Goal: Task Accomplishment & Management: Manage account settings

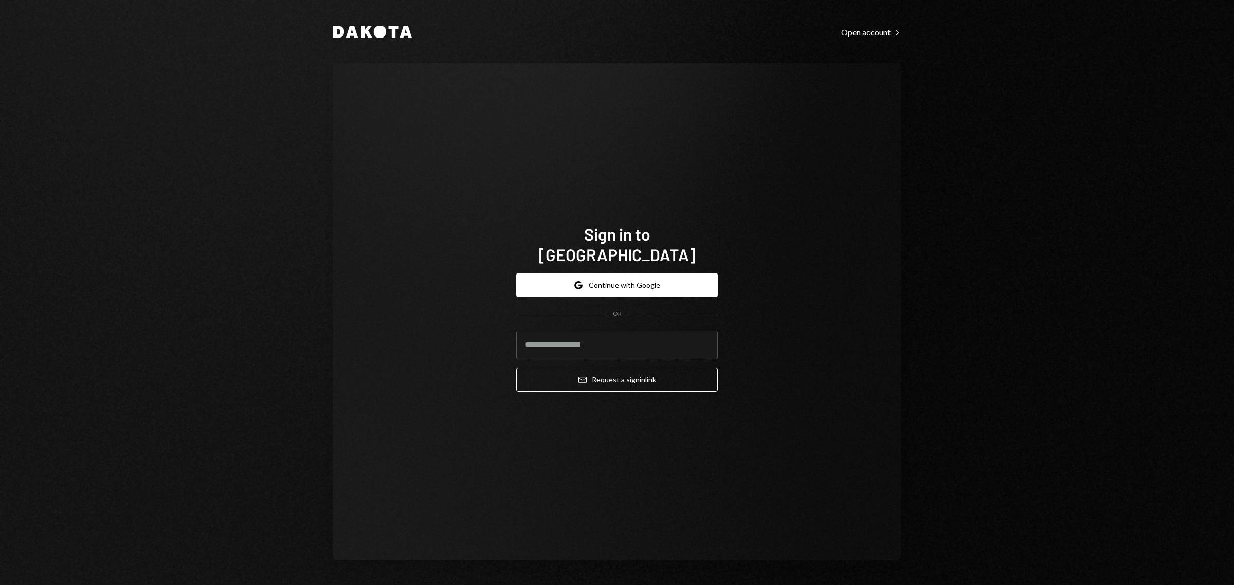
click at [741, 515] on div "Sign in to Dakota Google Continue with Google OR Email Request a sign in link" at bounding box center [616, 311] width 567 height 497
click at [607, 335] on input "email" at bounding box center [616, 344] width 201 height 29
click at [0, 584] on com-1password-button at bounding box center [0, 585] width 0 height 0
type input "**********"
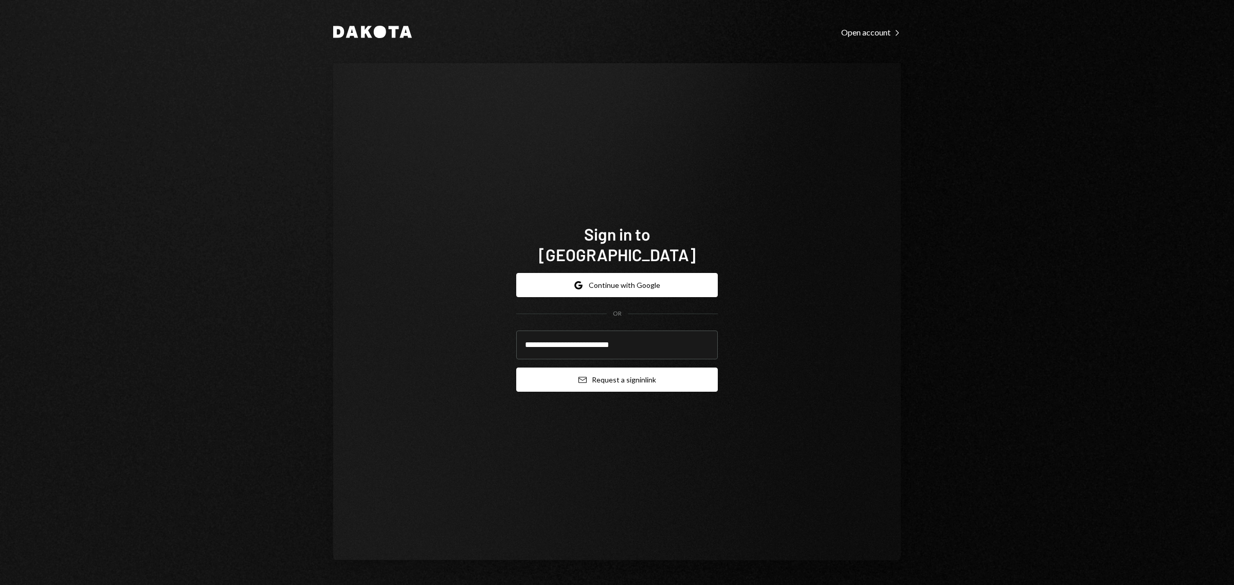
click at [626, 368] on button "Email Request a sign in link" at bounding box center [616, 380] width 201 height 24
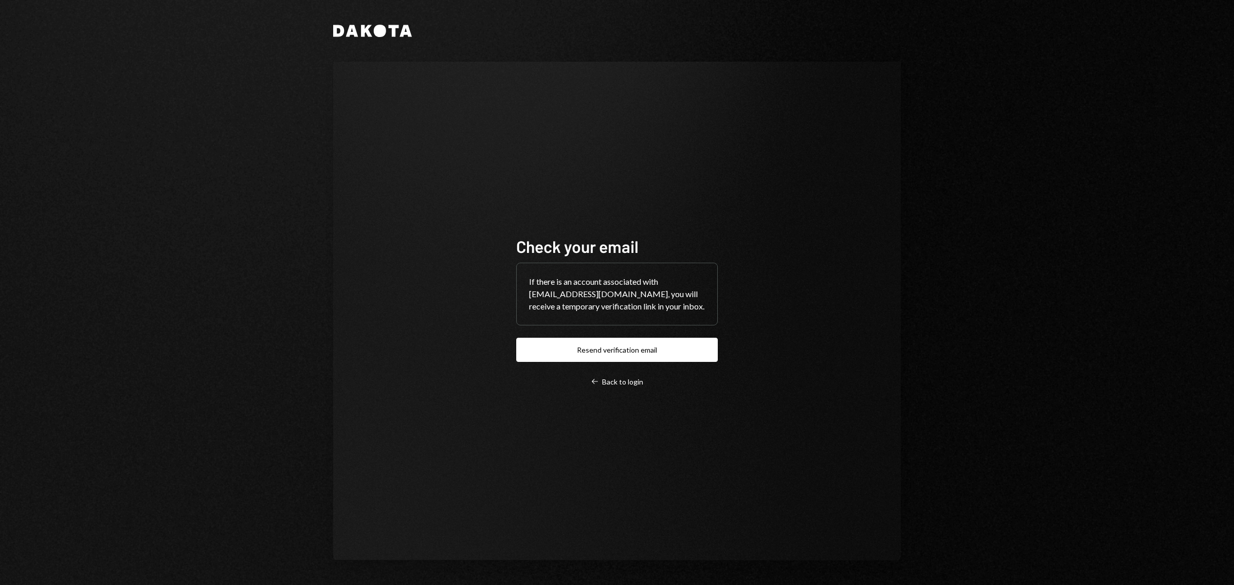
click at [893, 246] on div "Check your email If there is an account associated with leith@autonomousproject…" at bounding box center [616, 311] width 567 height 499
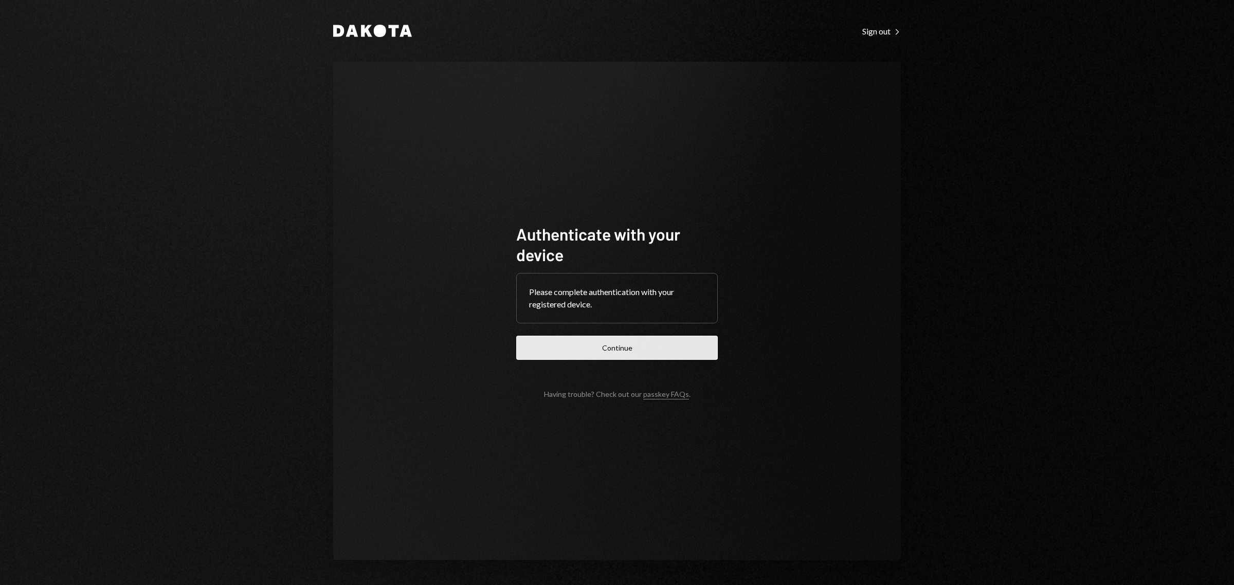
click at [656, 356] on button "Continue" at bounding box center [616, 348] width 201 height 24
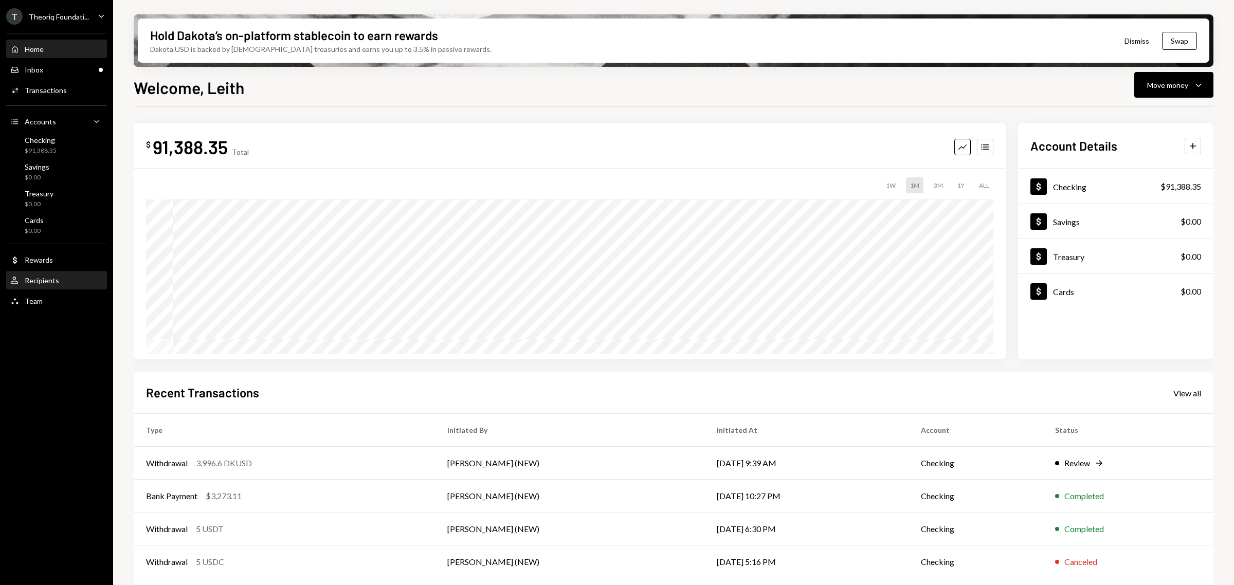
click at [68, 285] on div "User Recipients" at bounding box center [56, 280] width 93 height 17
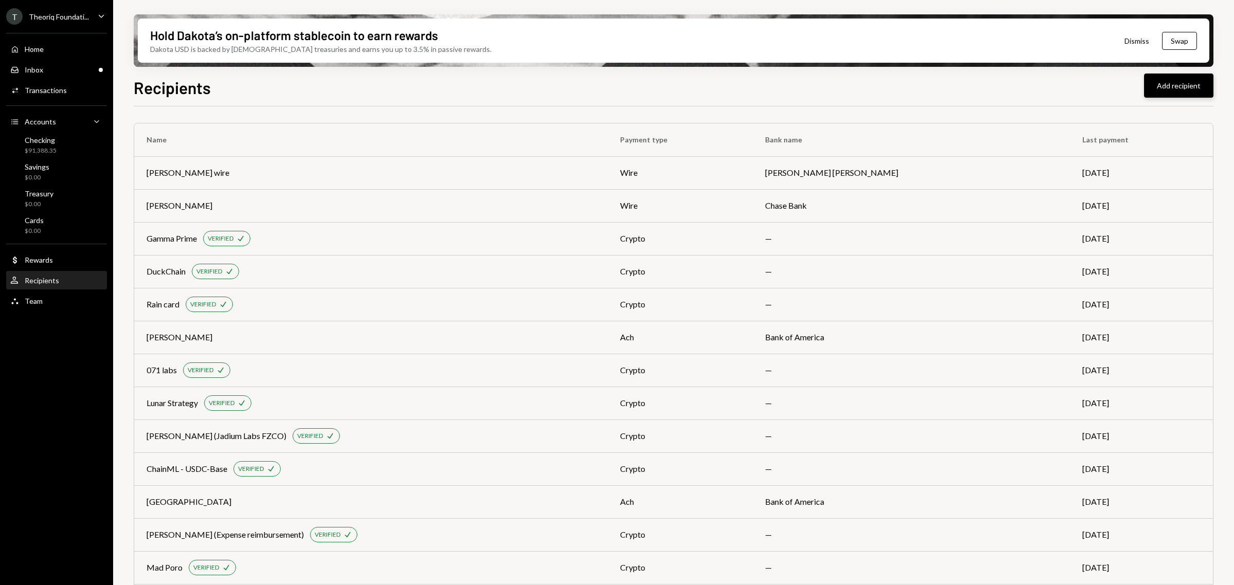
click at [1176, 91] on button "Add recipient" at bounding box center [1178, 86] width 69 height 24
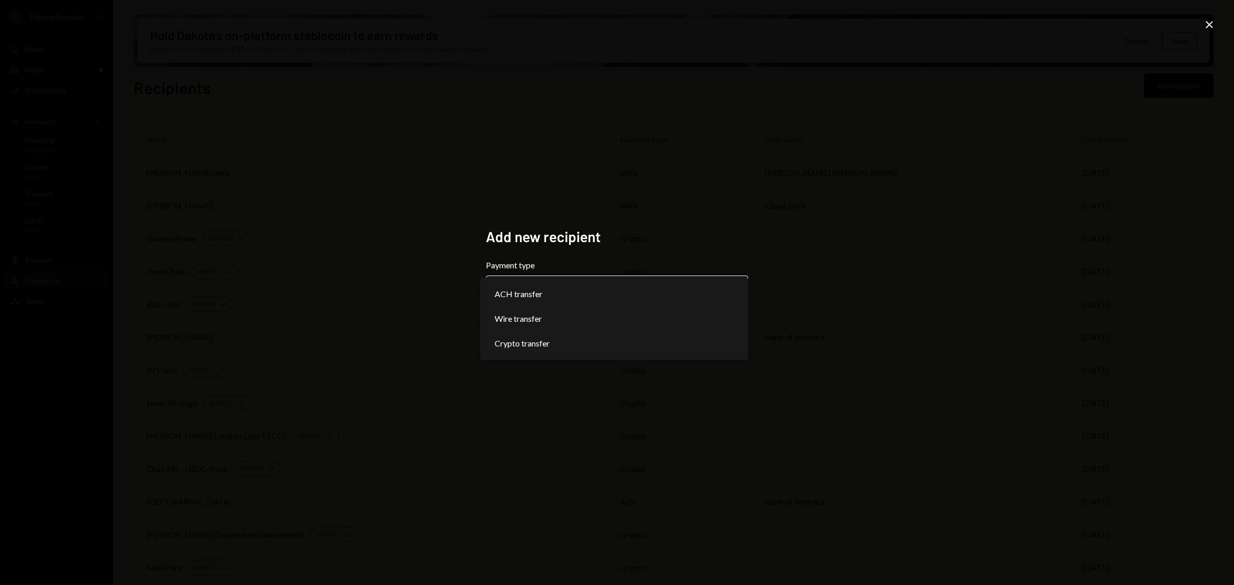
click at [742, 287] on body "T Theoriq Foundati... Caret Down Home Home Inbox Inbox Activities Transactions …" at bounding box center [617, 292] width 1234 height 585
click at [857, 256] on div "**********" at bounding box center [617, 292] width 1234 height 585
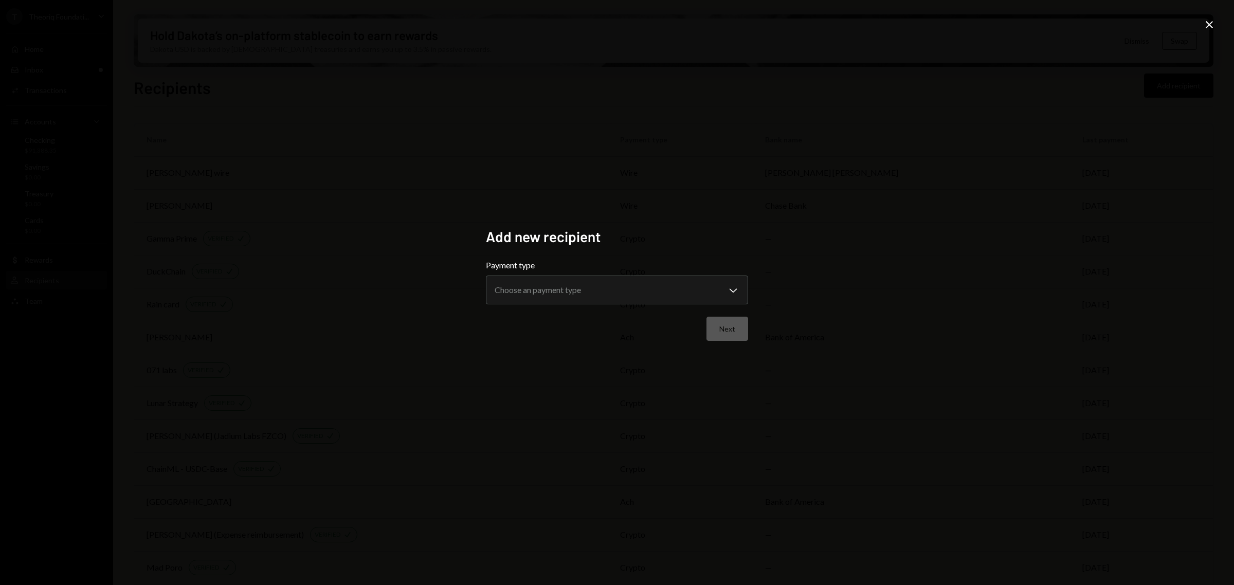
click at [1210, 25] on icon "Close" at bounding box center [1209, 25] width 12 height 12
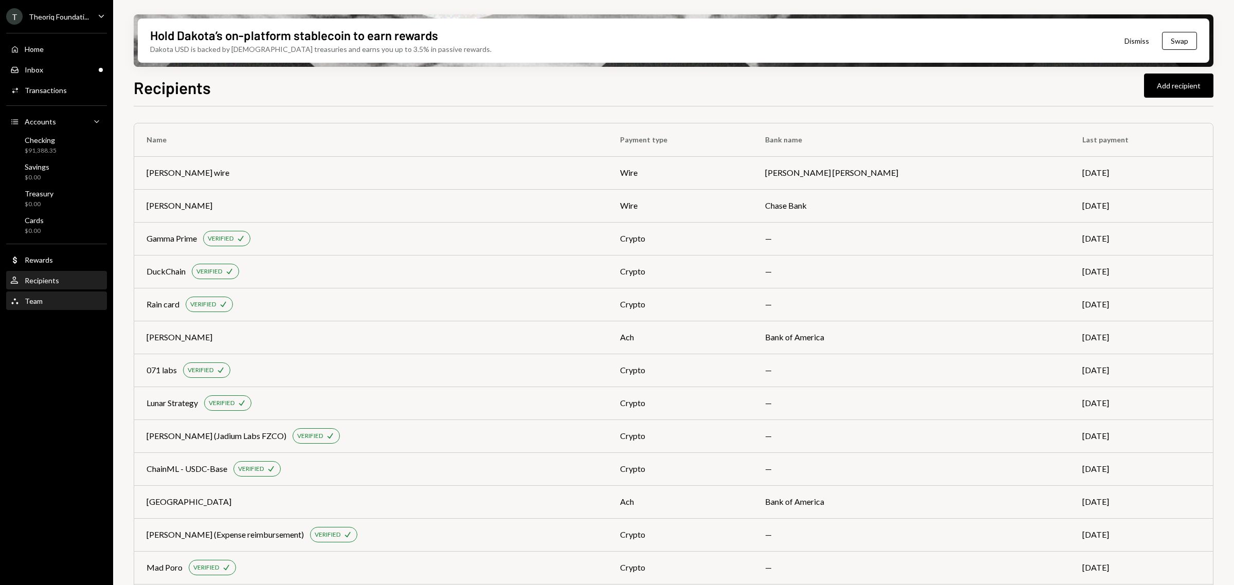
click at [73, 304] on div "Team Team" at bounding box center [56, 301] width 93 height 9
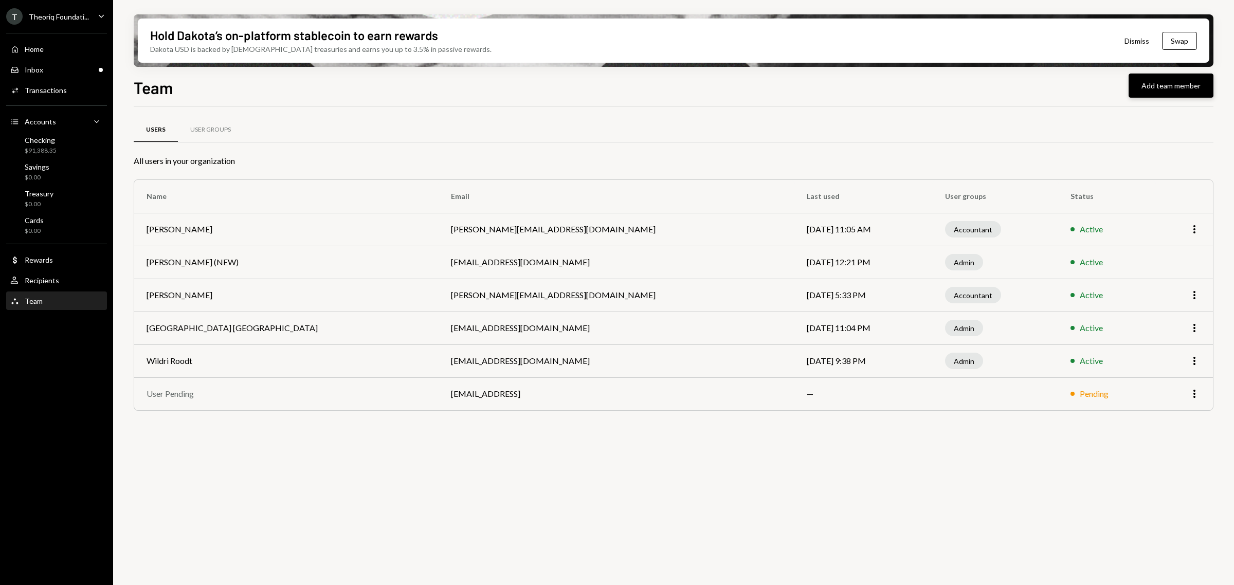
click at [1169, 94] on button "Add team member" at bounding box center [1170, 86] width 85 height 24
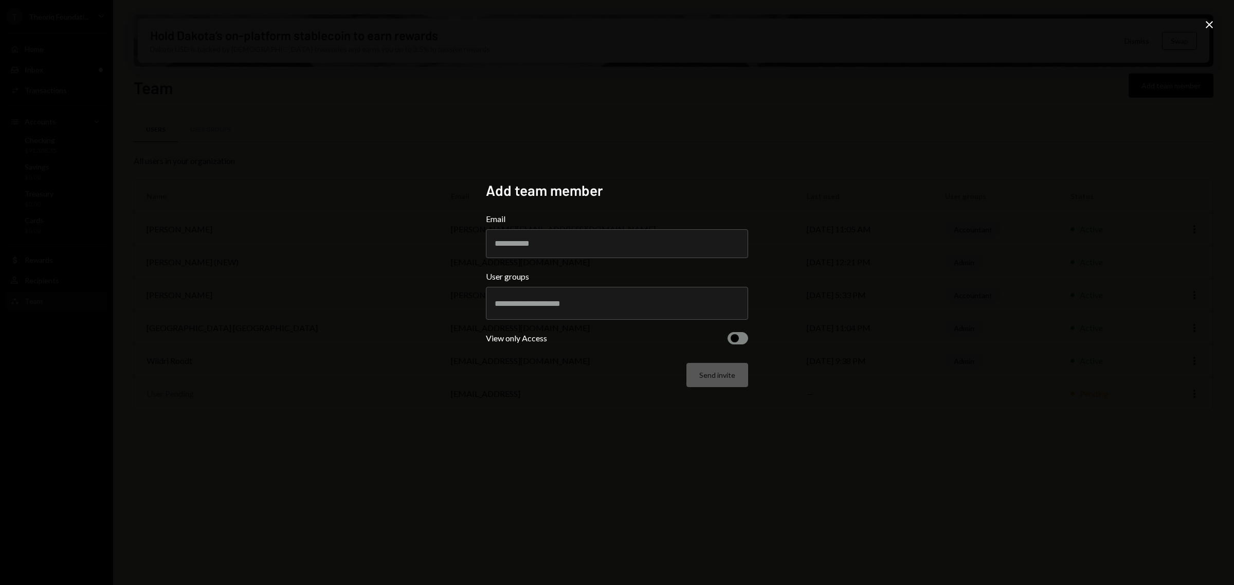
click at [874, 266] on div "Add team member Email User groups View only Access Send invite Close" at bounding box center [617, 292] width 1234 height 585
click at [1208, 24] on icon "Close" at bounding box center [1209, 25] width 12 height 12
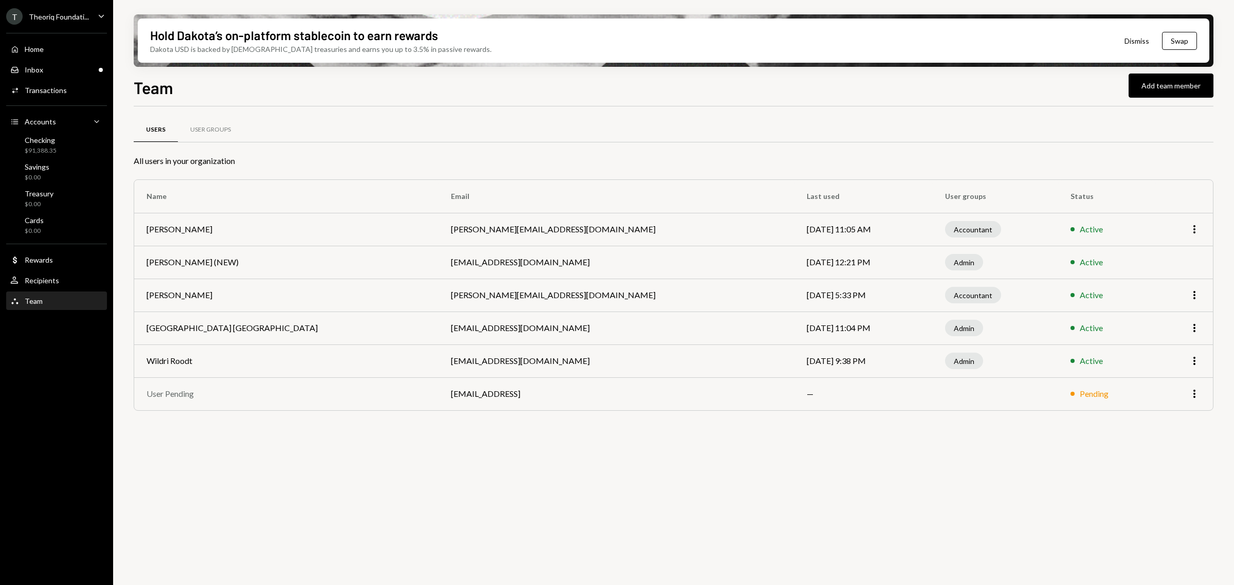
click at [65, 22] on div "T Theoriq Foundati..." at bounding box center [47, 16] width 83 height 16
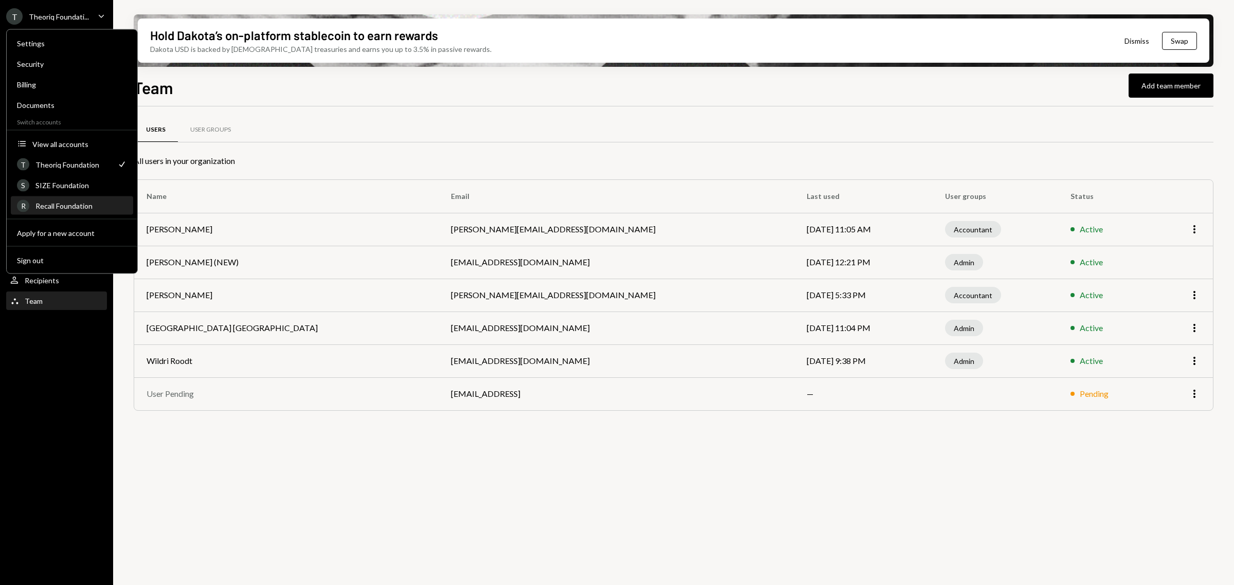
click at [88, 198] on div "R Recall Foundation" at bounding box center [72, 205] width 110 height 17
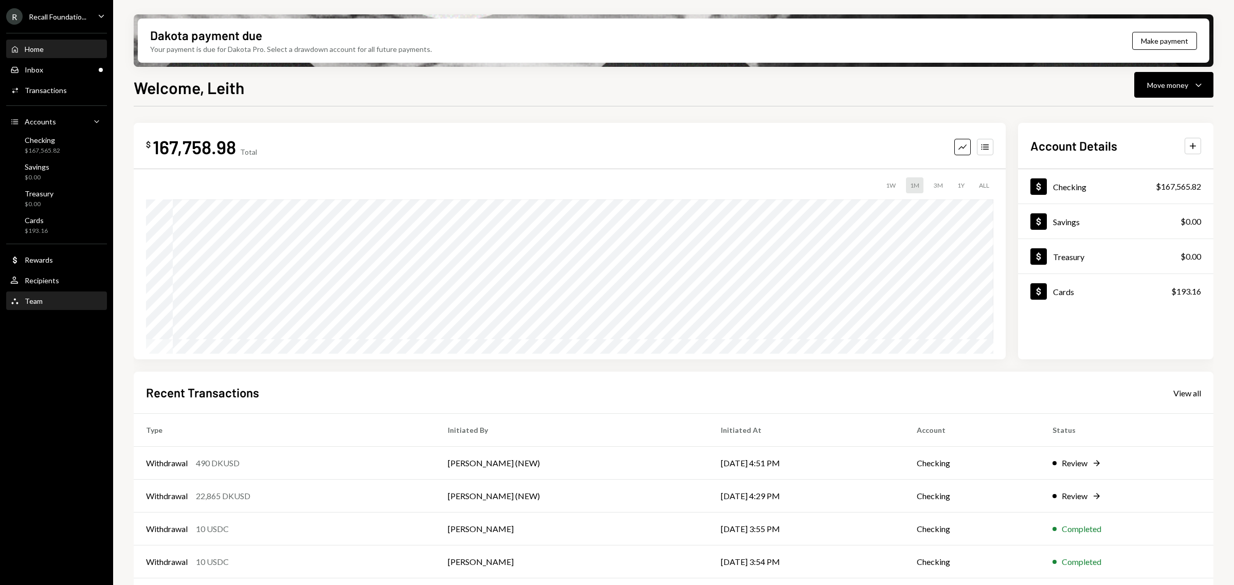
click at [63, 299] on div "Team Team" at bounding box center [56, 301] width 93 height 9
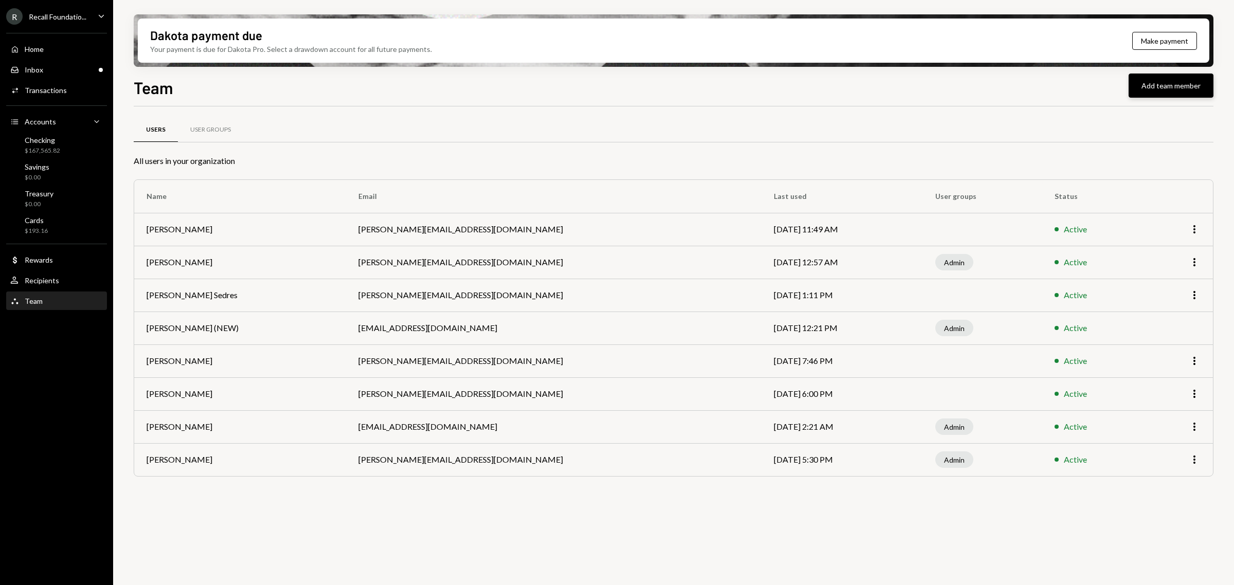
click at [1139, 93] on button "Add team member" at bounding box center [1170, 86] width 85 height 24
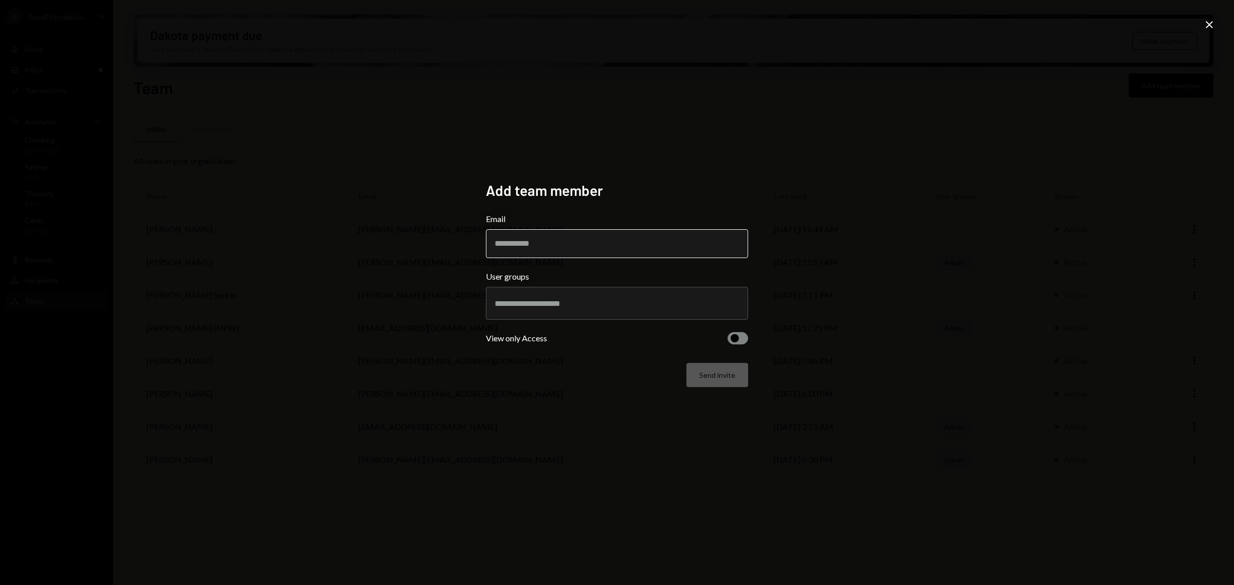
click at [618, 240] on input "Email" at bounding box center [617, 243] width 262 height 29
click at [625, 252] on input "Email" at bounding box center [617, 243] width 262 height 29
paste input "**********"
type input "**********"
drag, startPoint x: 663, startPoint y: 297, endPoint x: 666, endPoint y: 302, distance: 6.2
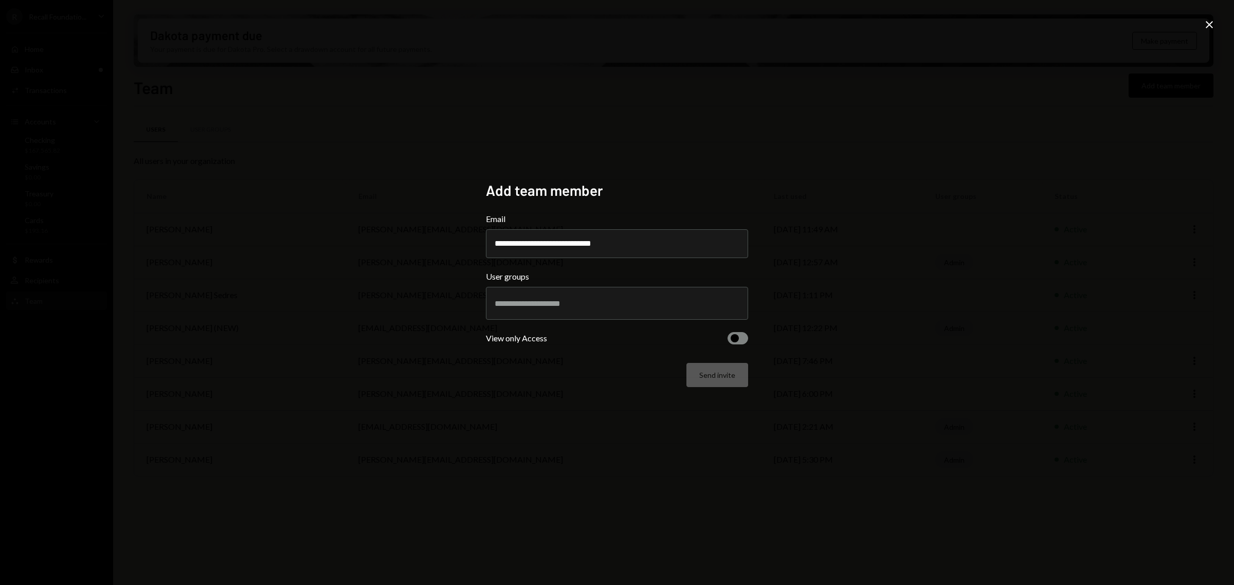
click at [666, 302] on div at bounding box center [616, 303] width 245 height 26
click at [645, 333] on li "Admin" at bounding box center [616, 340] width 253 height 29
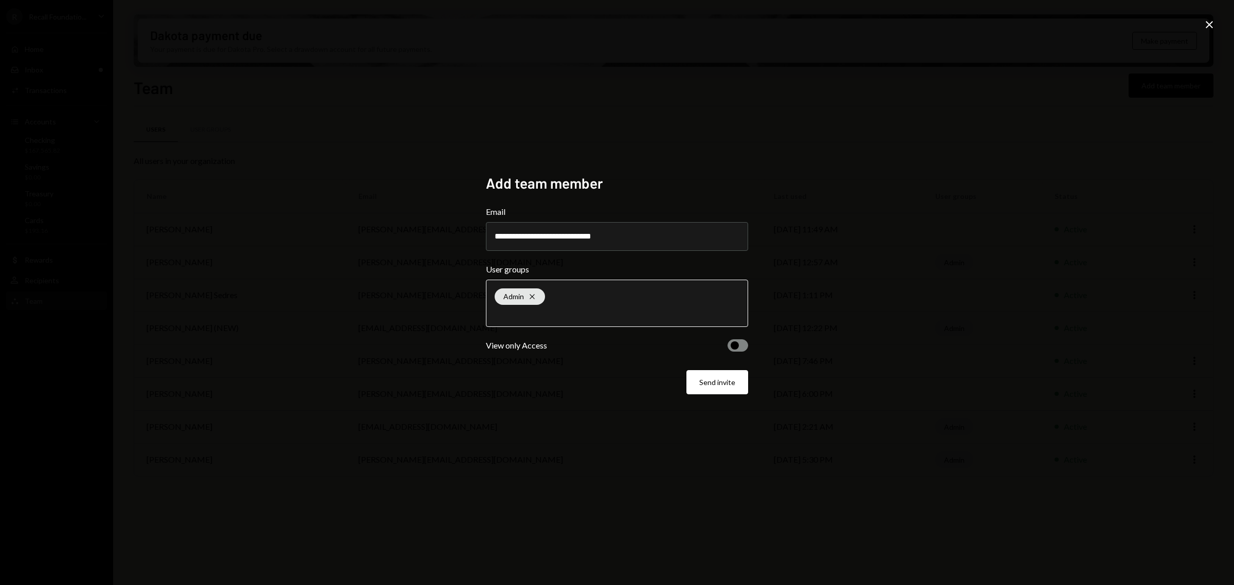
click at [737, 343] on span "button" at bounding box center [734, 345] width 8 height 8
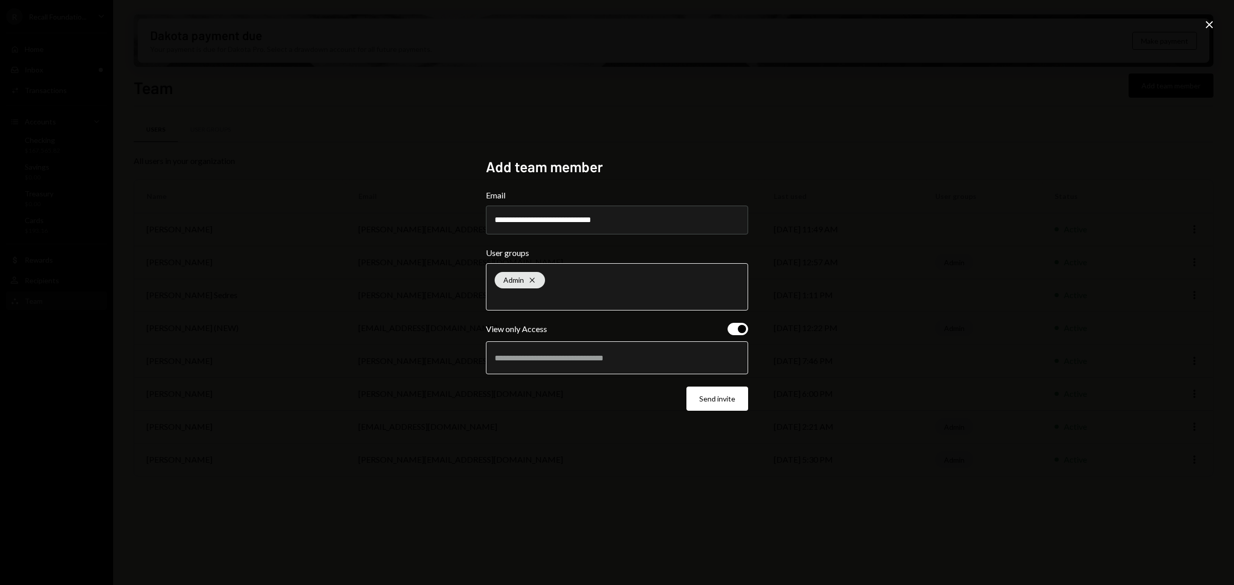
click at [697, 357] on input "text" at bounding box center [616, 357] width 245 height 9
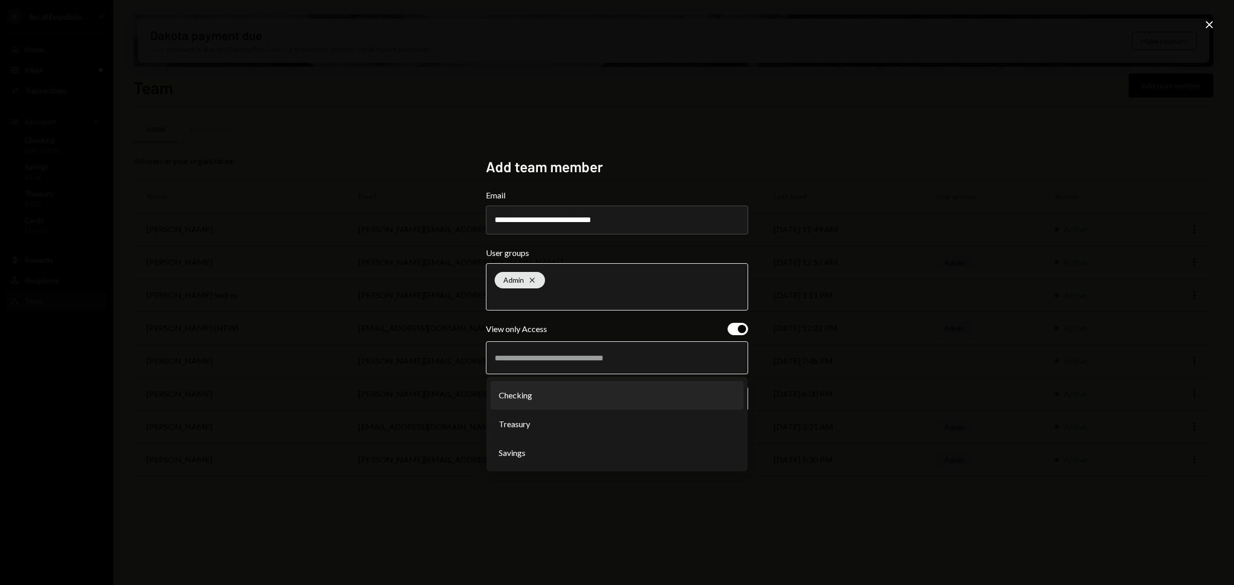
click at [668, 397] on li "Checking" at bounding box center [616, 395] width 253 height 29
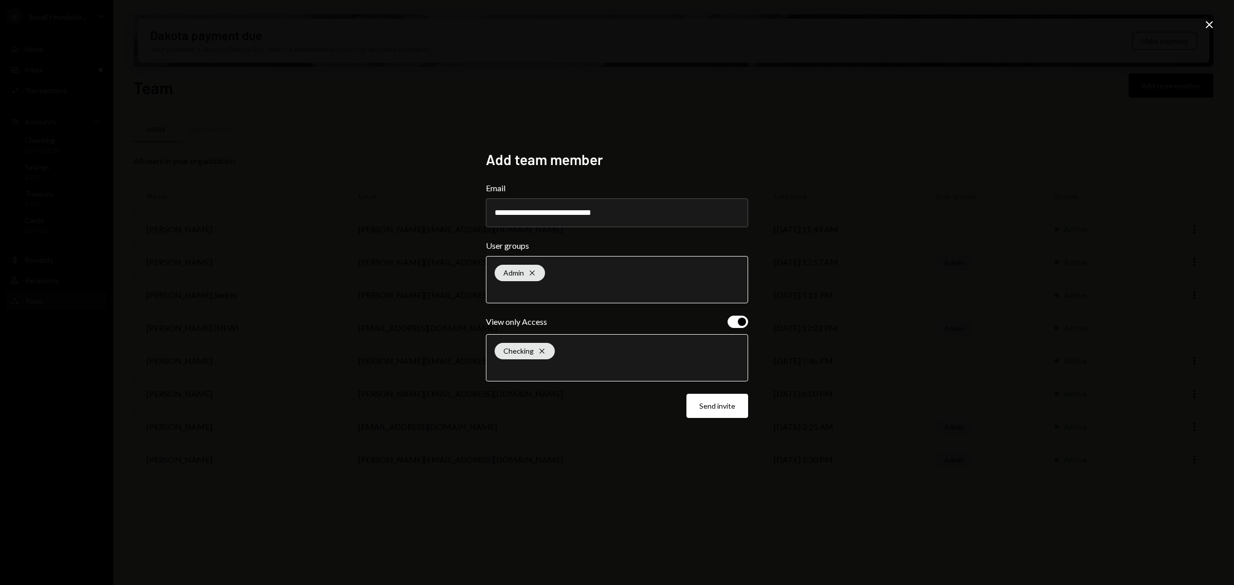
click at [667, 348] on div "Checking Cross" at bounding box center [616, 358] width 245 height 46
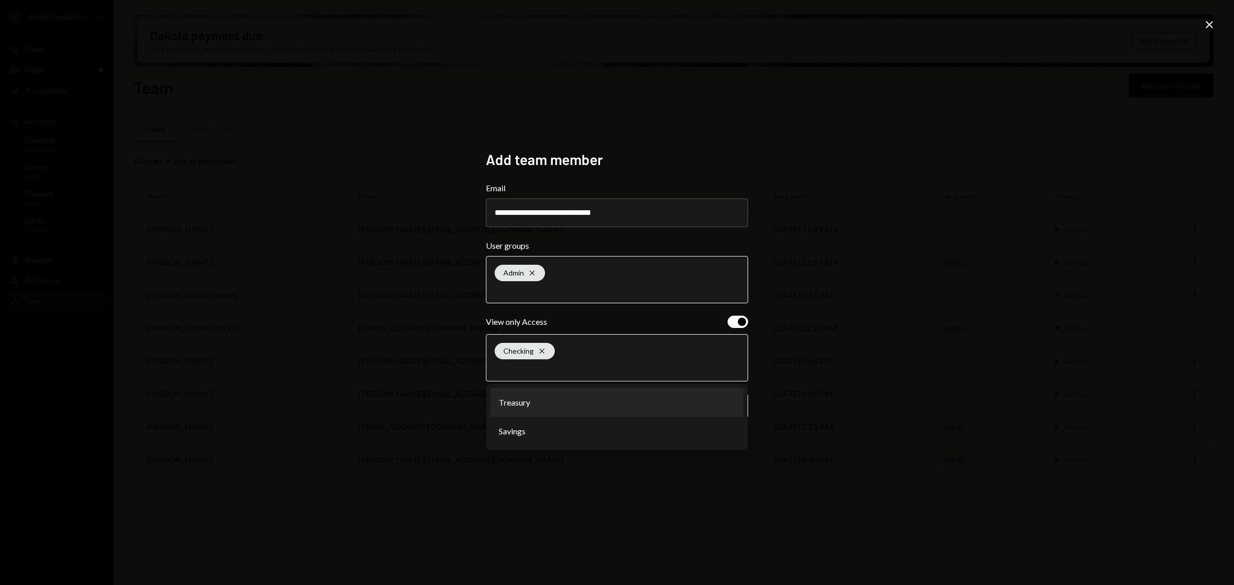
click at [639, 412] on li "Treasury" at bounding box center [616, 402] width 253 height 29
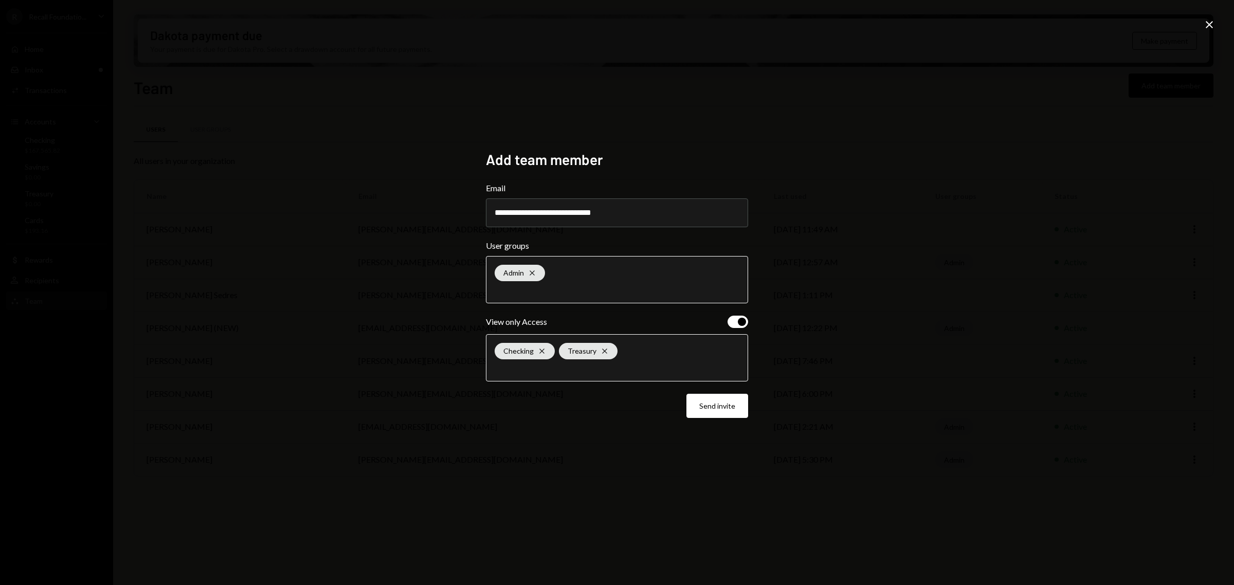
click at [649, 364] on input "text" at bounding box center [616, 367] width 245 height 9
click at [633, 405] on li "Savings" at bounding box center [616, 402] width 253 height 29
click at [702, 401] on button "Send invite" at bounding box center [717, 406] width 62 height 24
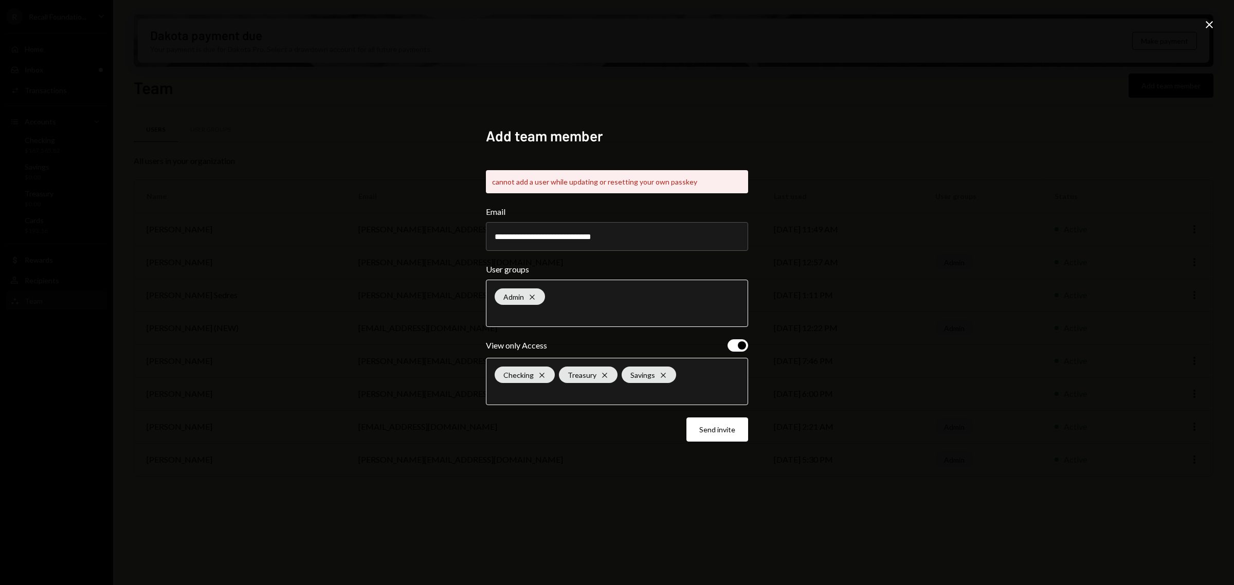
click at [1206, 14] on div "**********" at bounding box center [617, 292] width 1234 height 585
click at [1209, 25] on icon at bounding box center [1208, 24] width 7 height 7
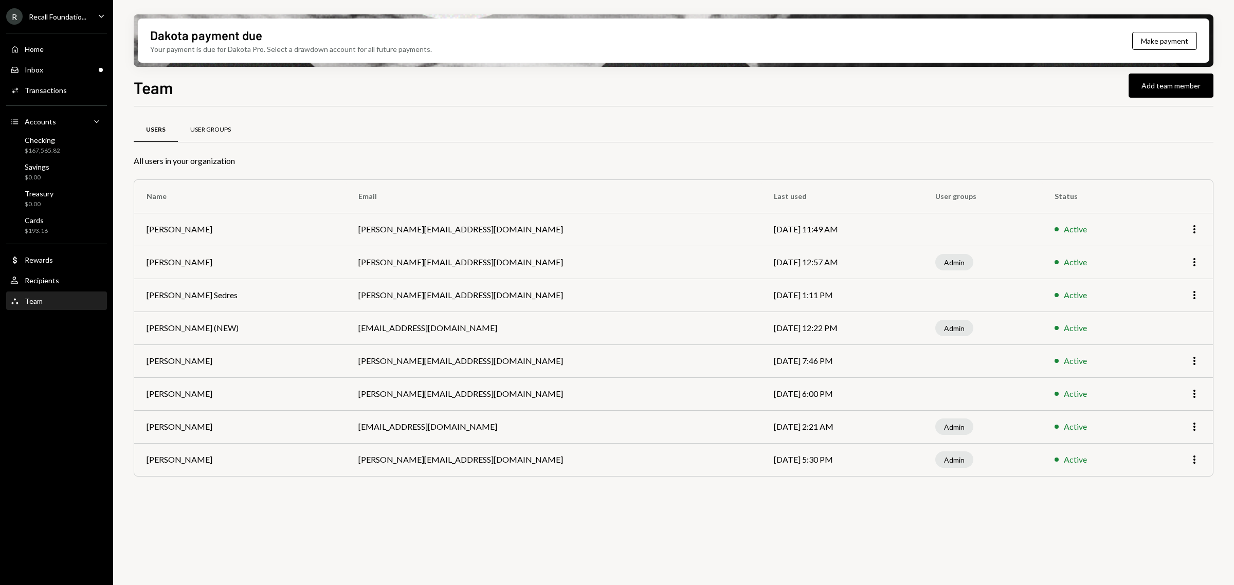
click at [211, 128] on div "User Groups" at bounding box center [210, 129] width 41 height 9
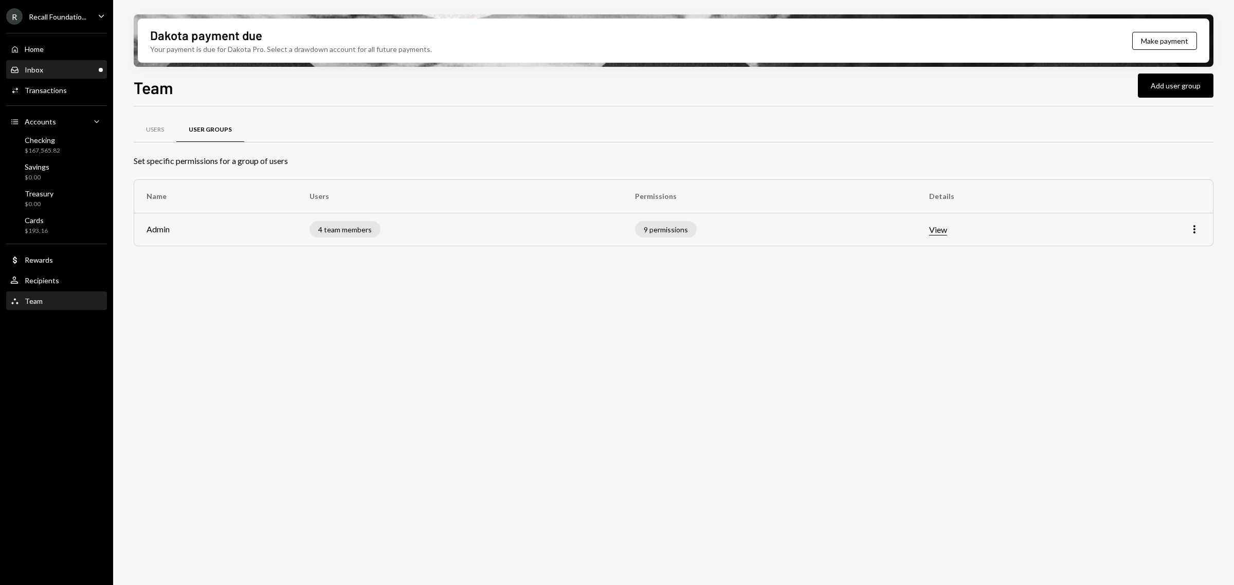
click at [70, 72] on div "Inbox Inbox" at bounding box center [56, 69] width 93 height 9
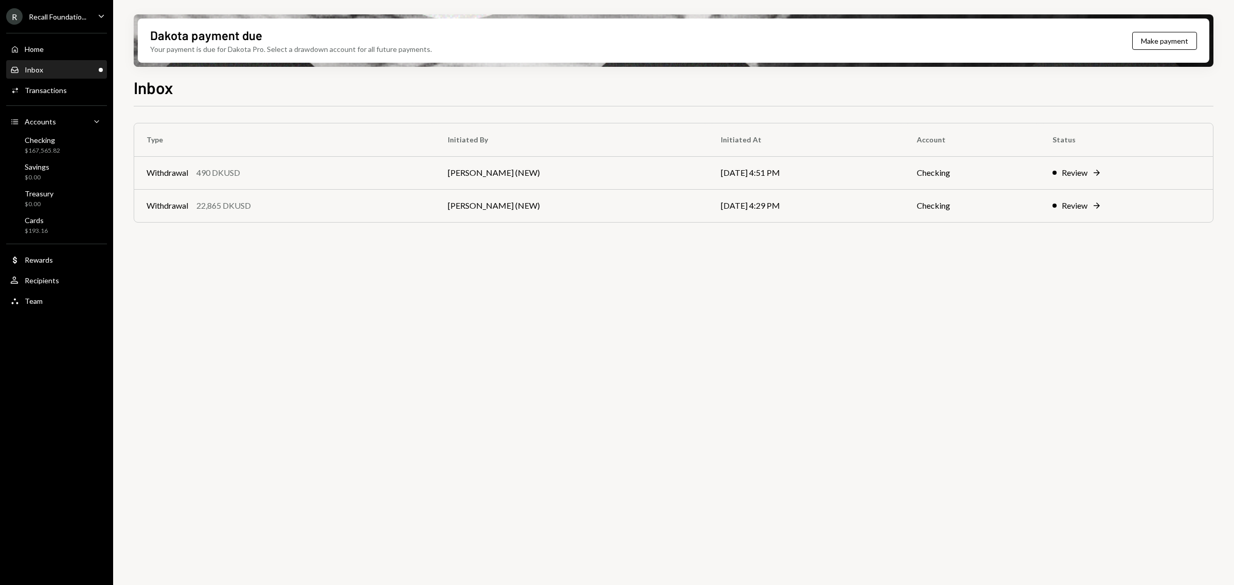
click at [41, 70] on div "Inbox" at bounding box center [34, 69] width 19 height 9
click at [60, 70] on div "Inbox Inbox" at bounding box center [56, 69] width 93 height 9
click at [50, 148] on div "$167,565.82" at bounding box center [42, 150] width 35 height 9
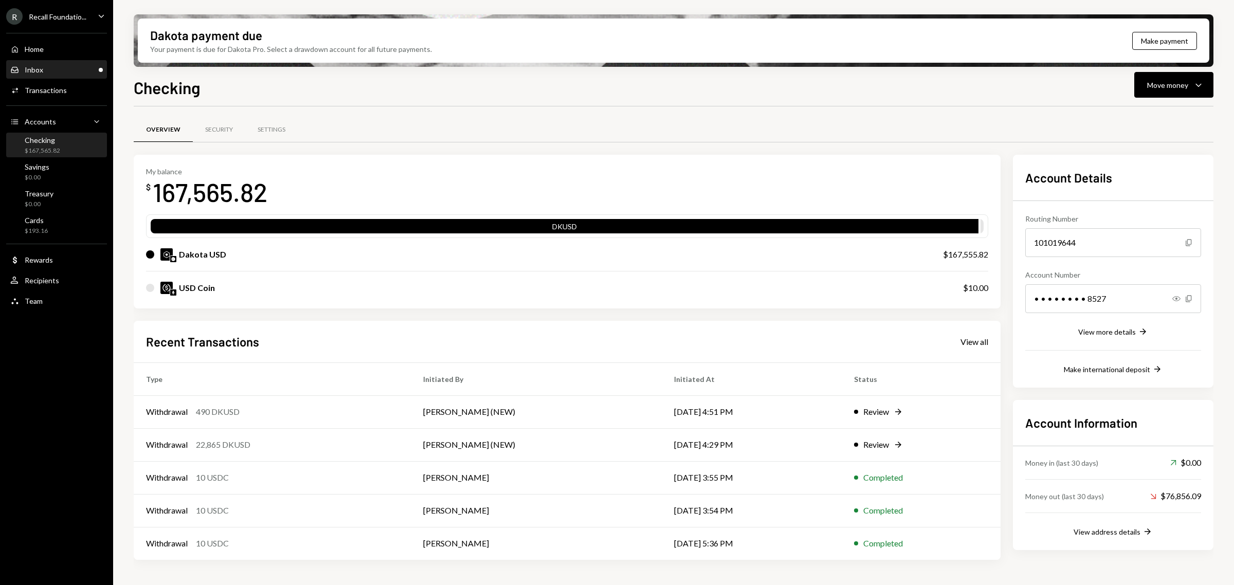
click at [73, 70] on div "Inbox Inbox" at bounding box center [56, 69] width 93 height 9
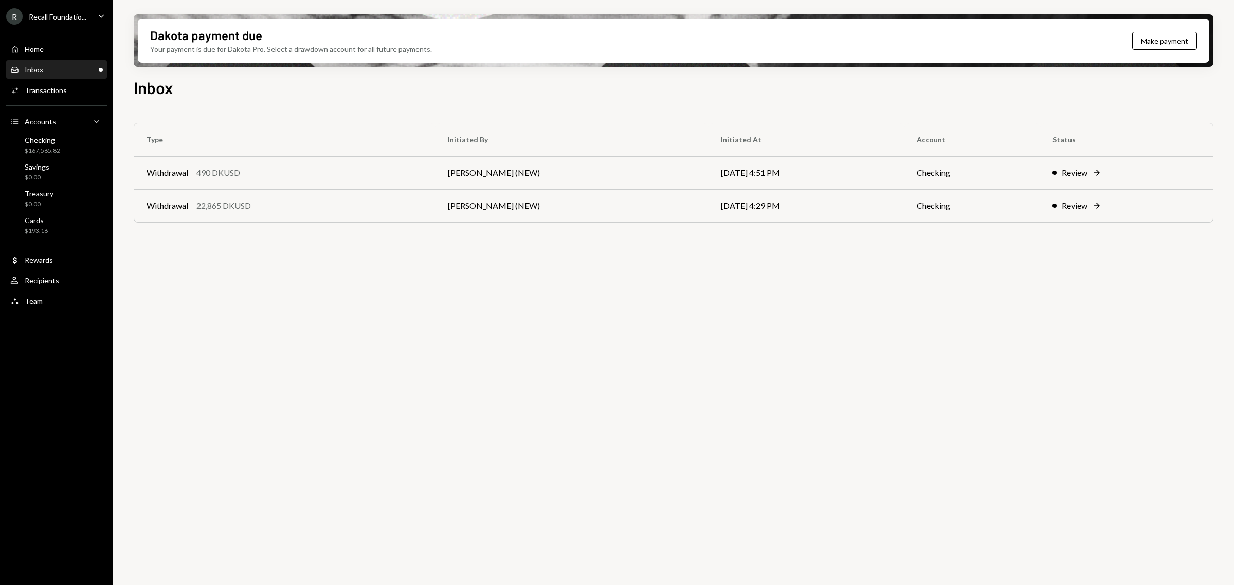
click at [52, 70] on div "Inbox Inbox" at bounding box center [56, 69] width 93 height 9
click at [50, 304] on div "Team Team" at bounding box center [56, 301] width 93 height 9
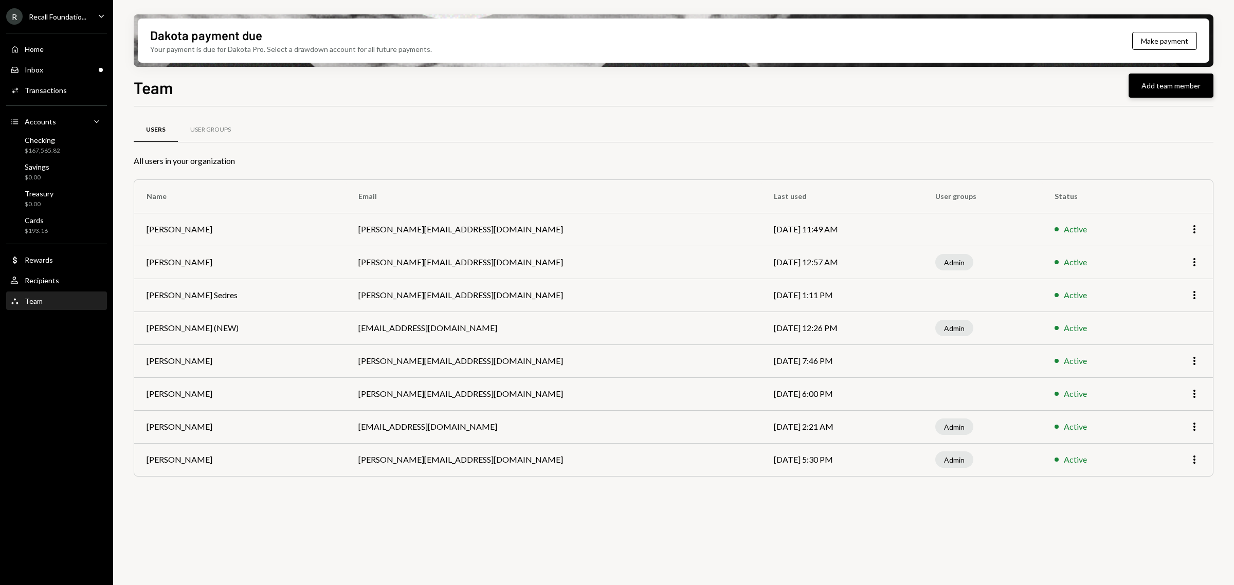
click at [1188, 85] on button "Add team member" at bounding box center [1170, 86] width 85 height 24
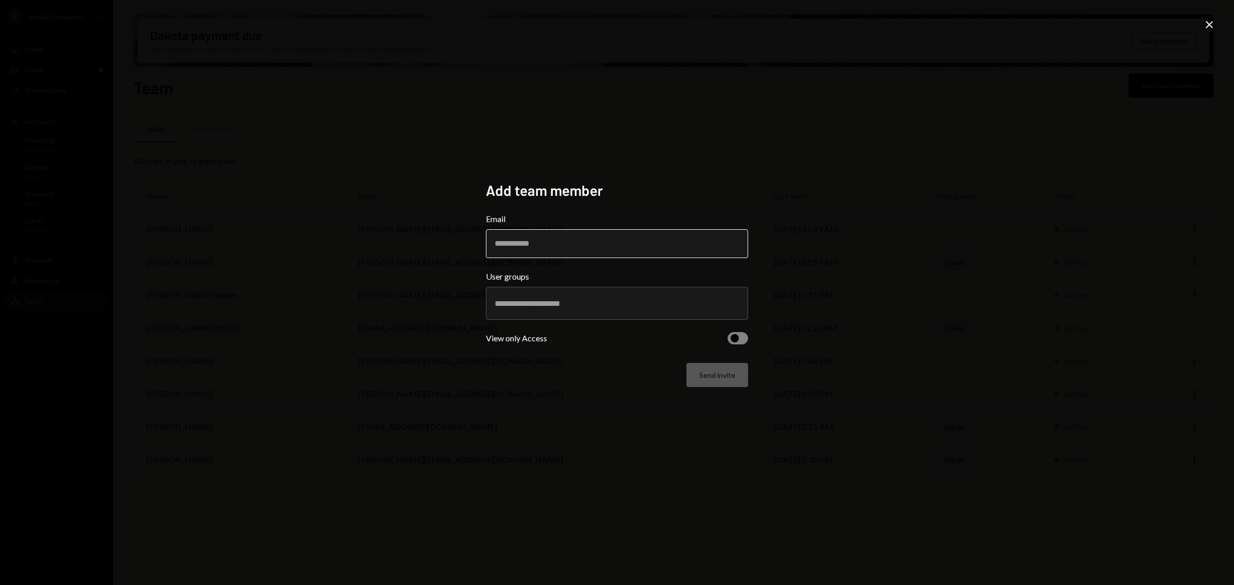
click at [640, 245] on input "Email" at bounding box center [617, 243] width 262 height 29
type input "**********"
click at [682, 293] on div at bounding box center [616, 303] width 245 height 26
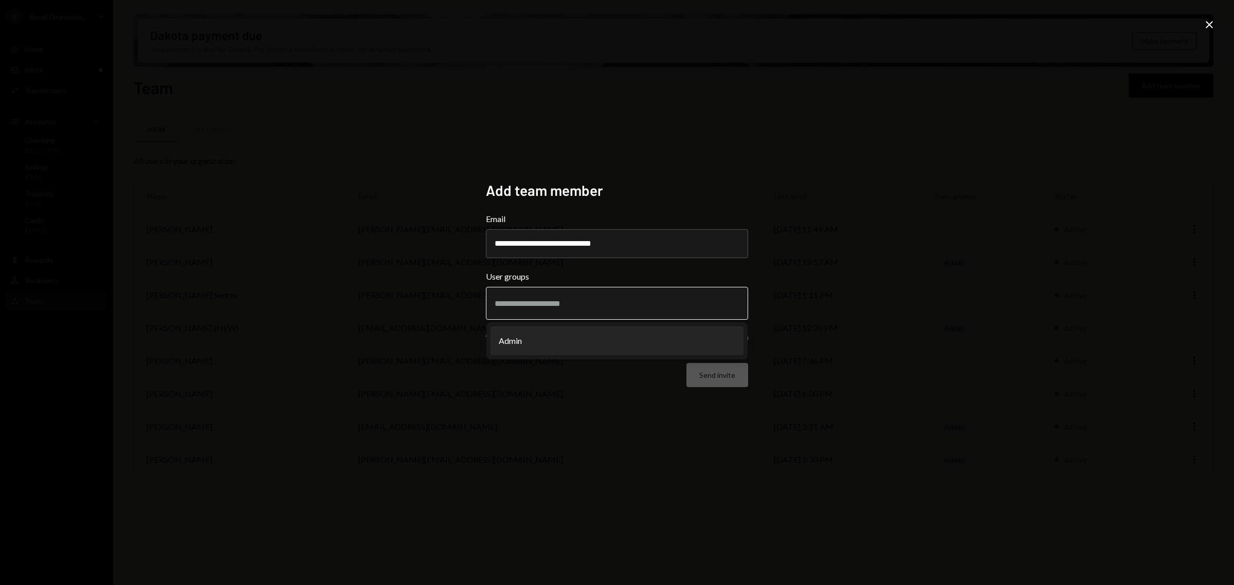
click at [605, 350] on li "Admin" at bounding box center [616, 340] width 253 height 29
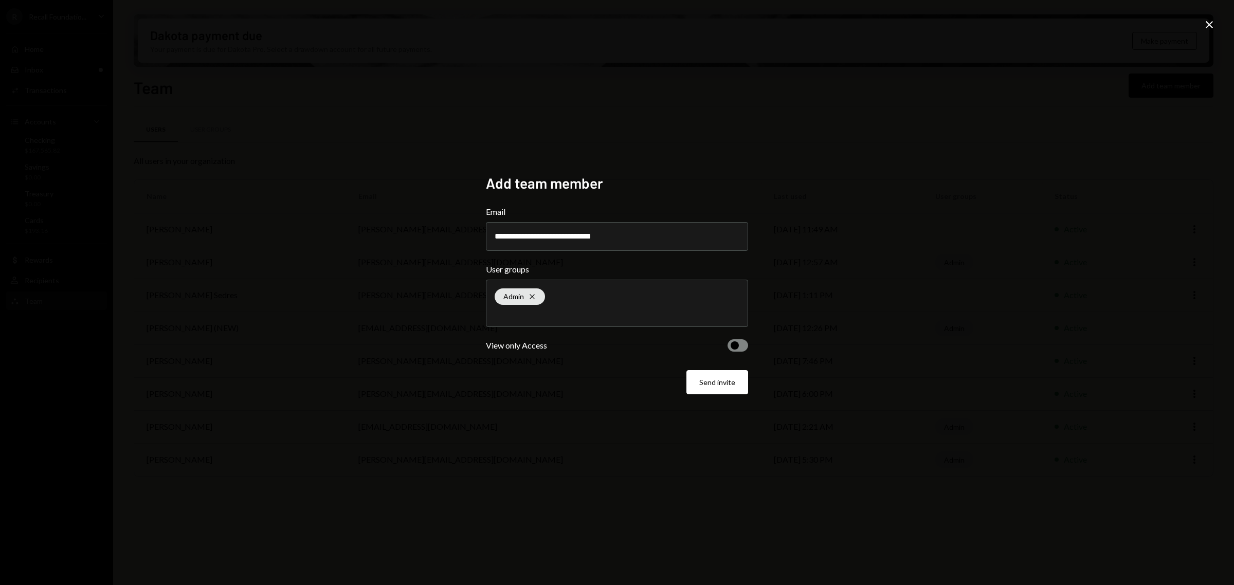
click at [738, 342] on button "button" at bounding box center [737, 345] width 21 height 12
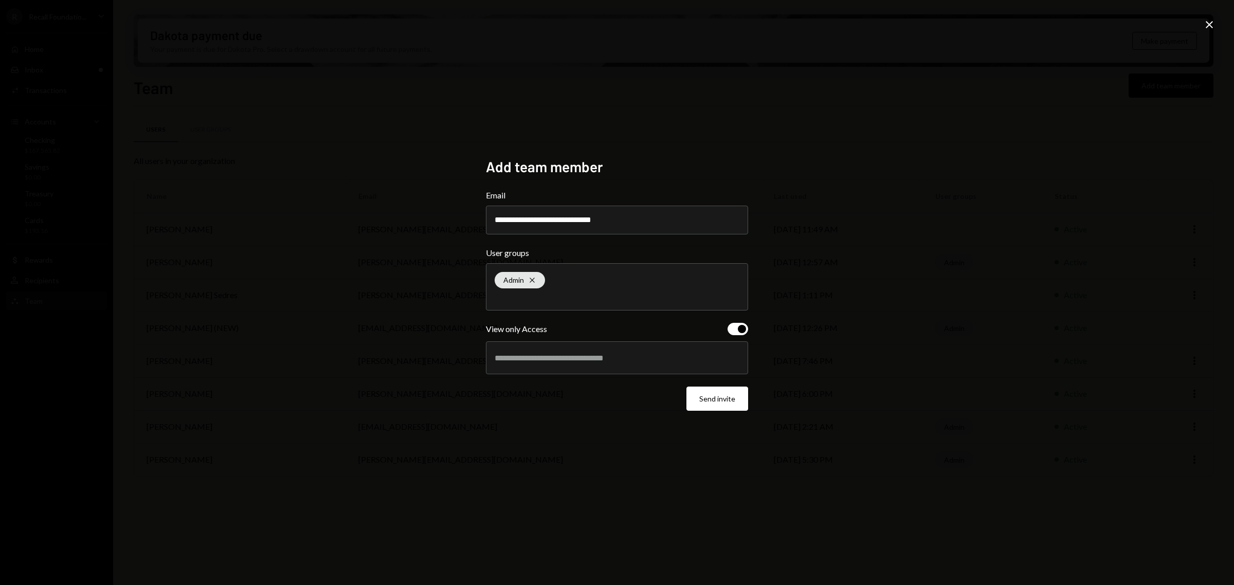
click at [707, 364] on div at bounding box center [616, 358] width 245 height 26
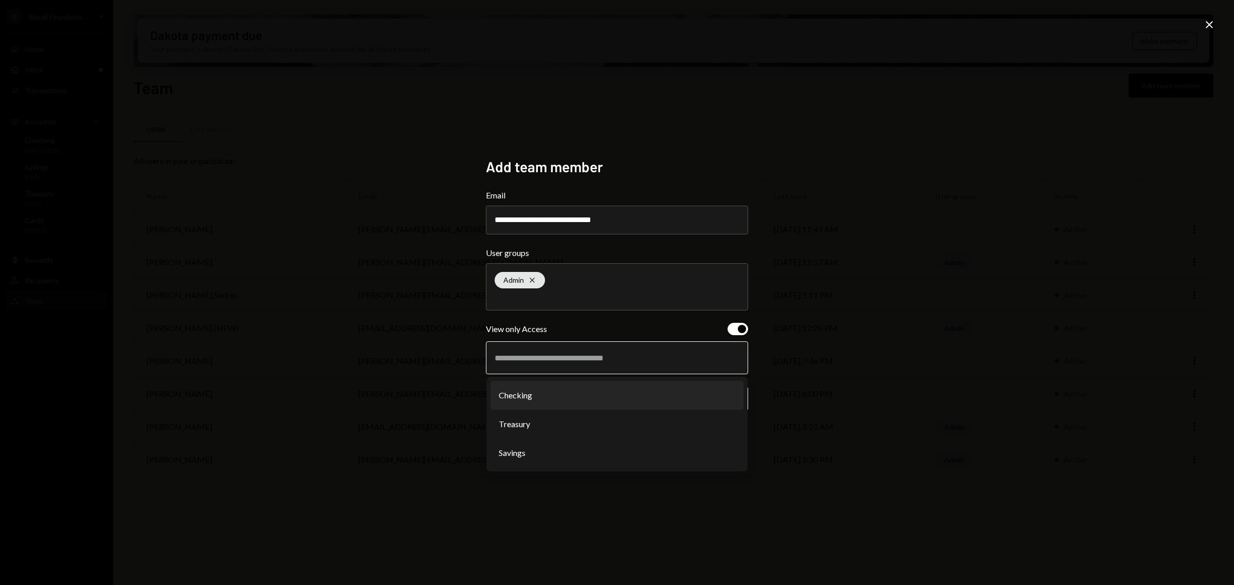
click at [570, 399] on li "Checking" at bounding box center [616, 395] width 253 height 29
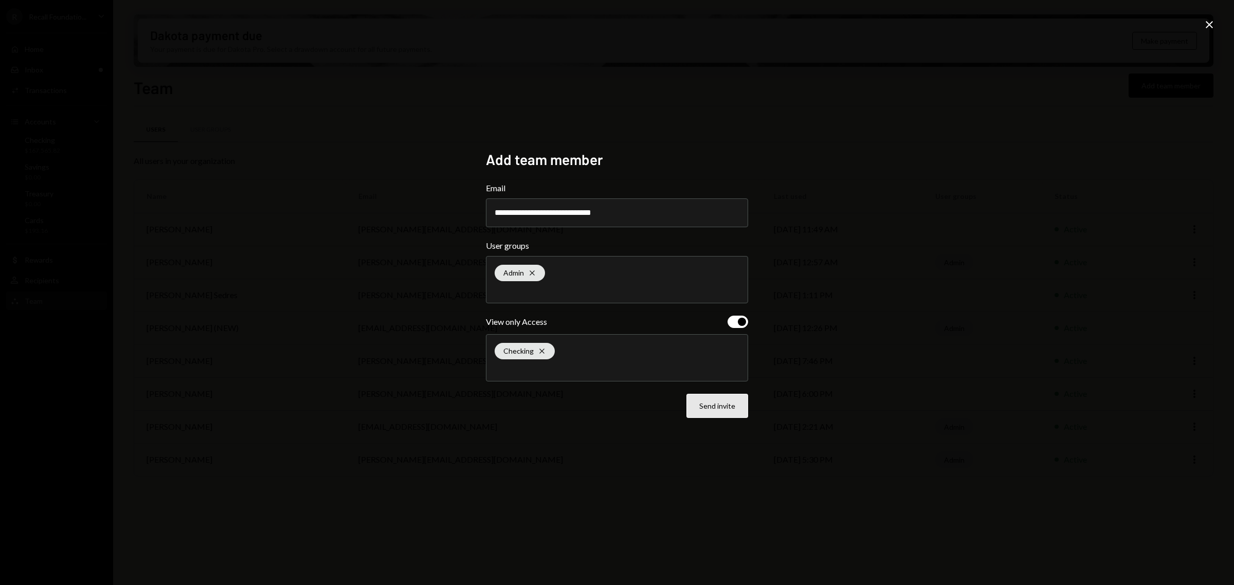
click at [694, 395] on button "Send invite" at bounding box center [717, 406] width 62 height 24
